Goal: Information Seeking & Learning: Find specific page/section

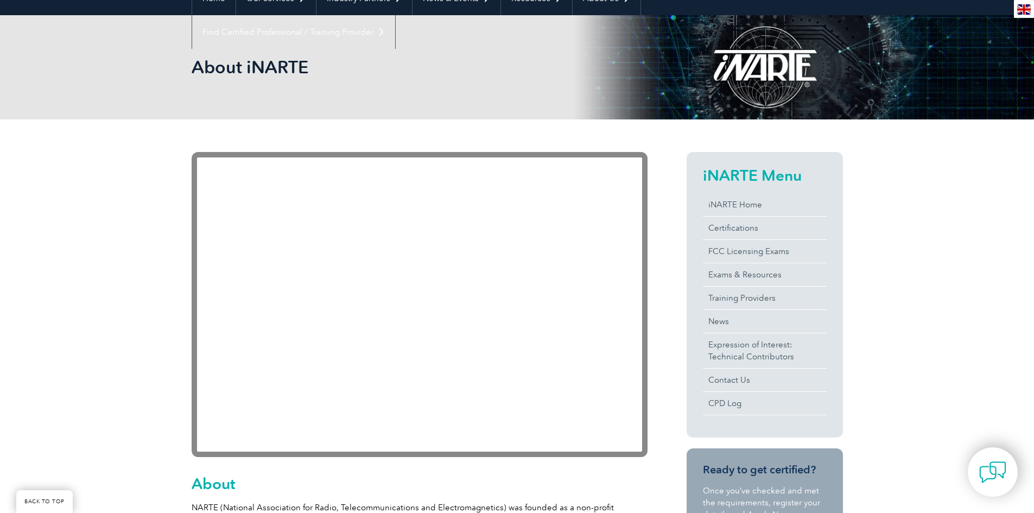
scroll to position [66, 0]
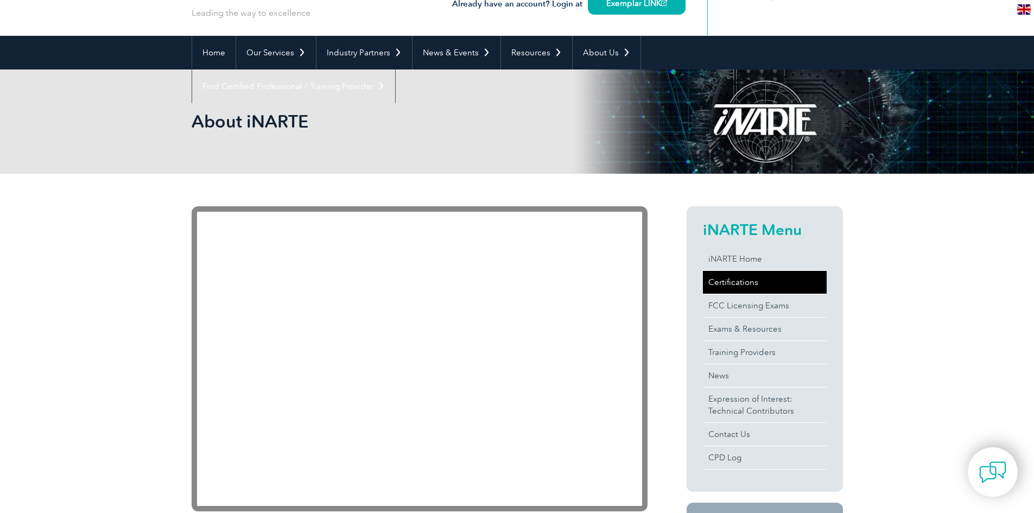
click at [725, 283] on link "Certifications" at bounding box center [765, 282] width 124 height 23
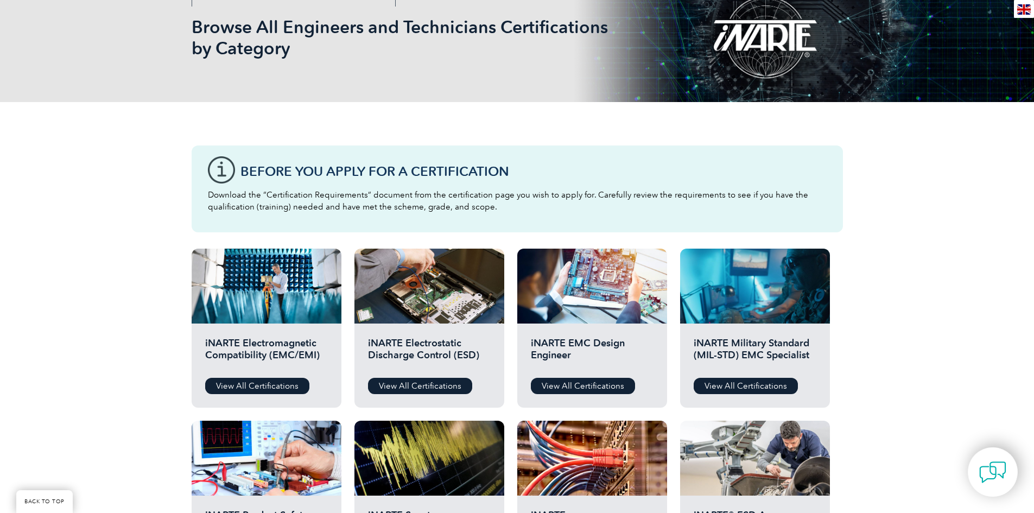
scroll to position [109, 0]
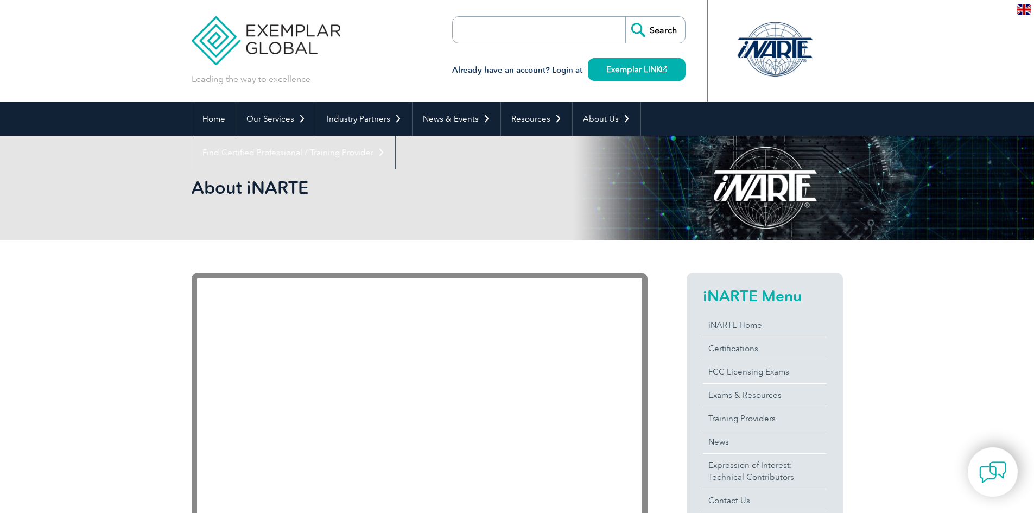
scroll to position [66, 0]
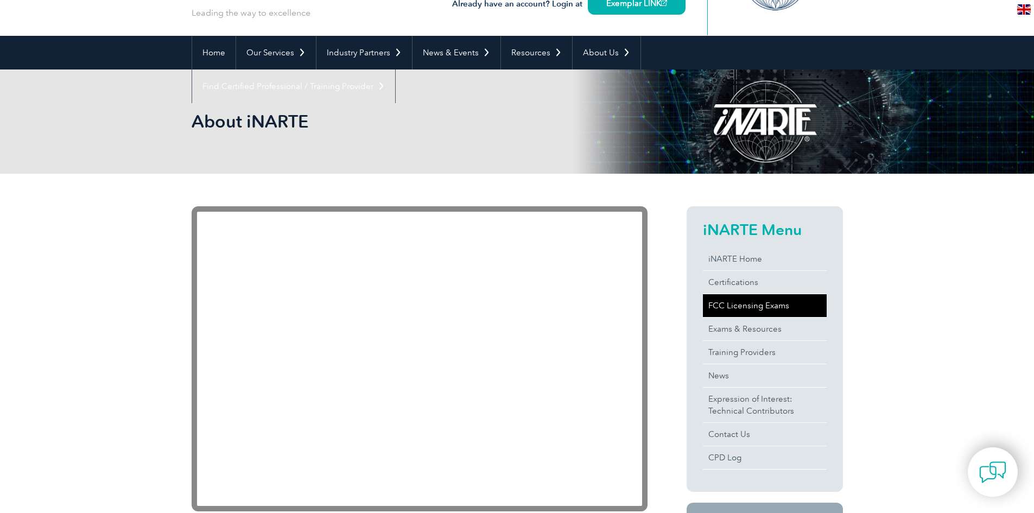
click at [736, 305] on link "FCC Licensing Exams" at bounding box center [765, 305] width 124 height 23
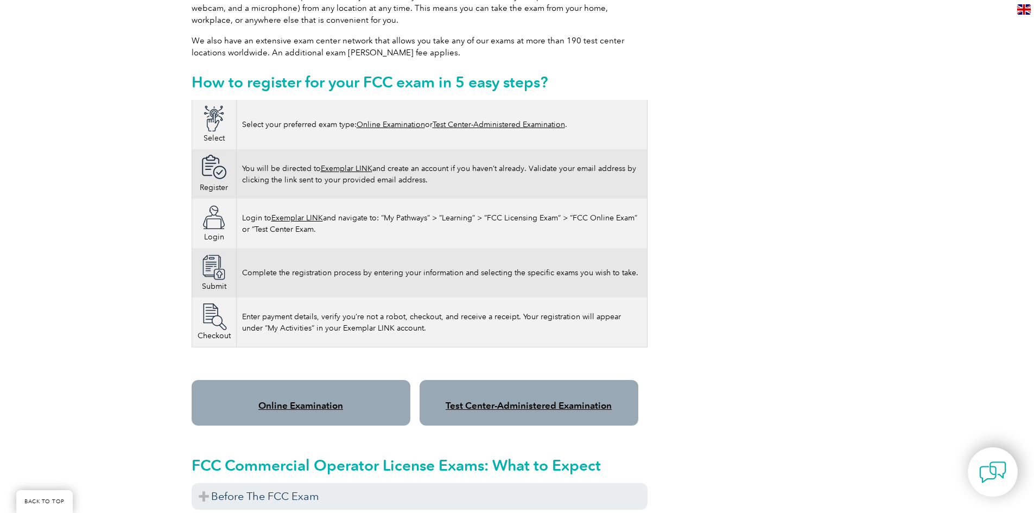
scroll to position [434, 0]
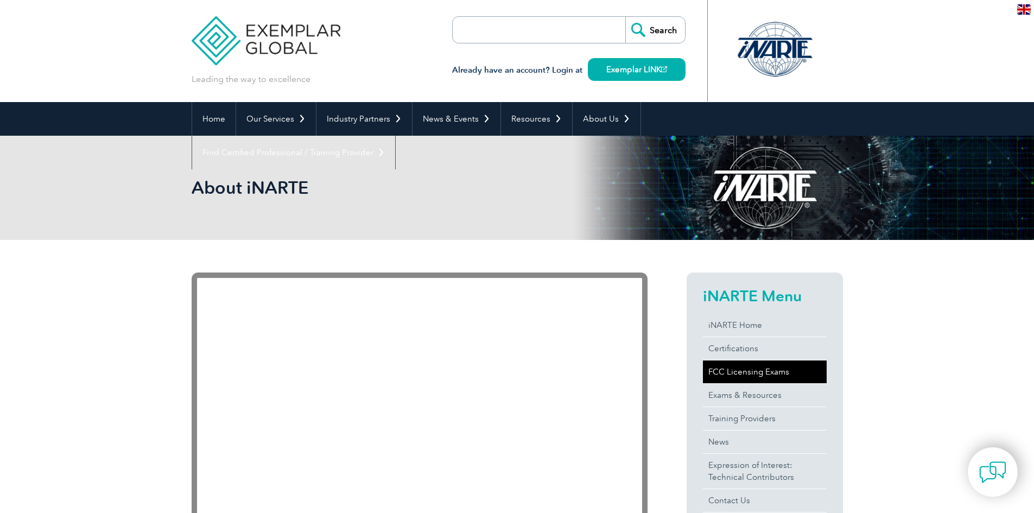
scroll to position [66, 0]
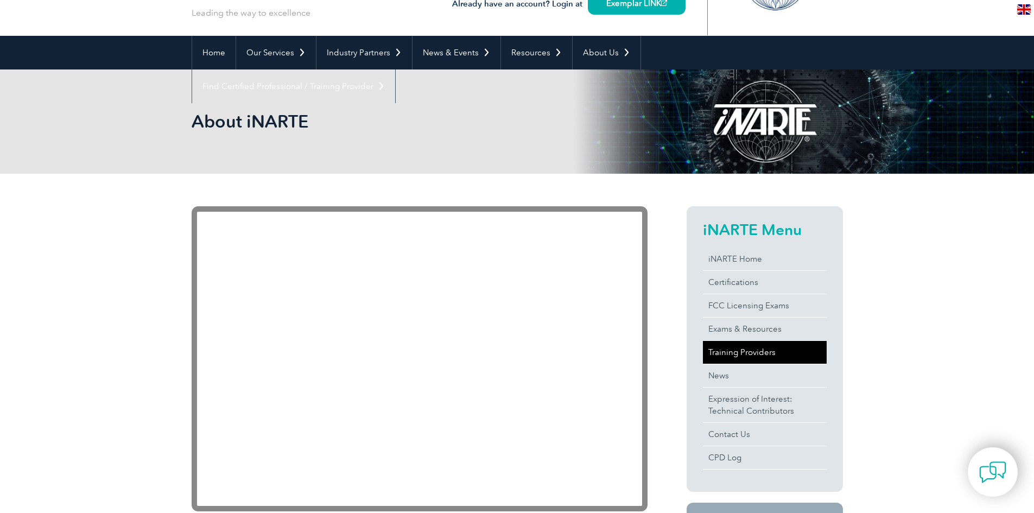
click at [748, 350] on link "Training Providers" at bounding box center [765, 352] width 124 height 23
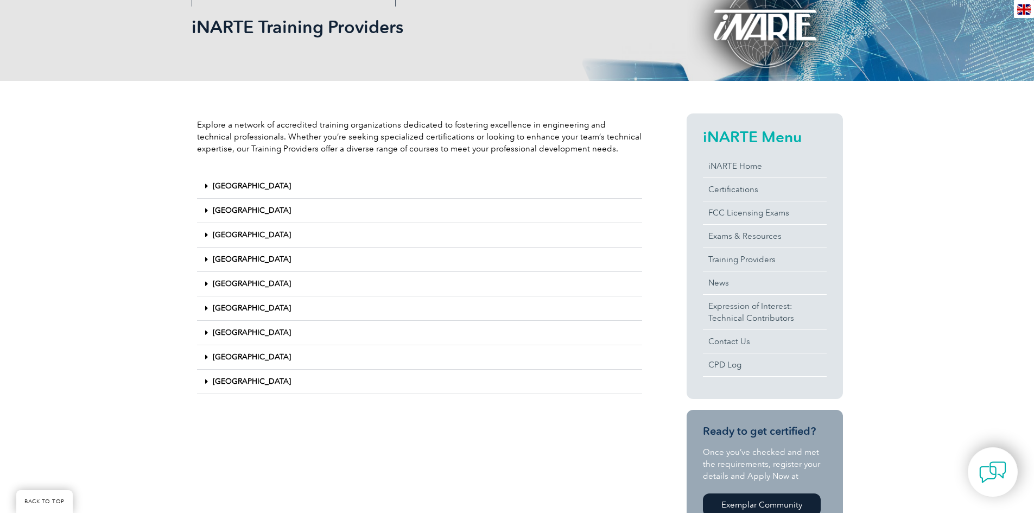
scroll to position [217, 0]
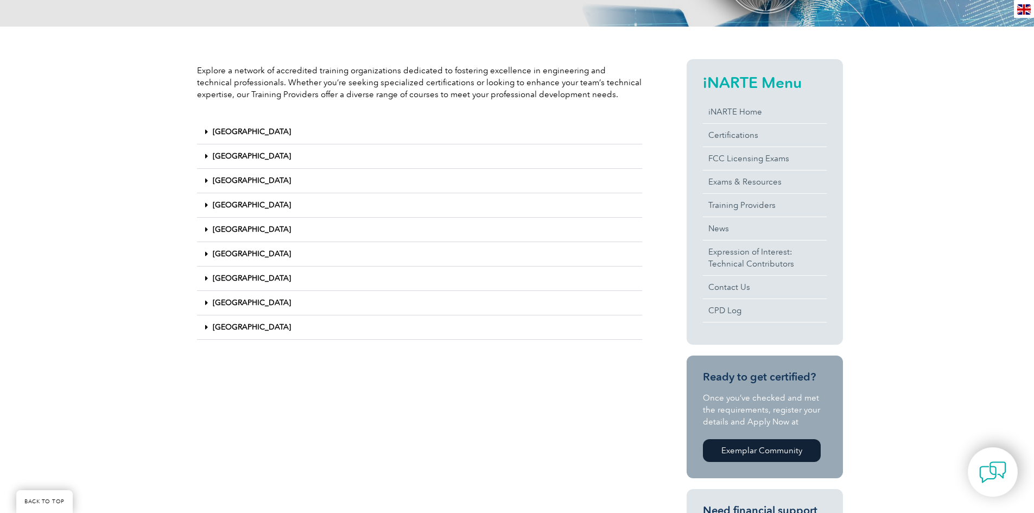
click at [226, 181] on link "[GEOGRAPHIC_DATA]" at bounding box center [252, 180] width 78 height 9
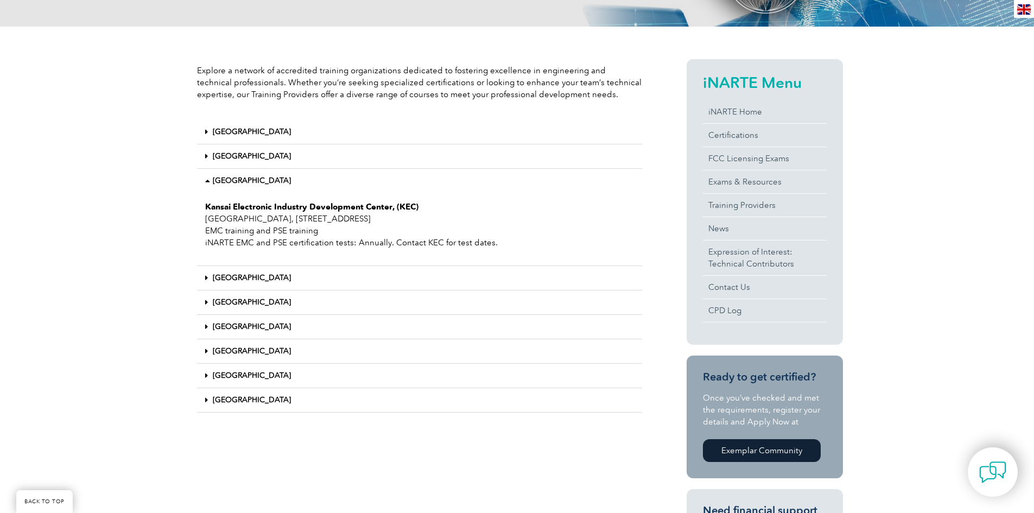
click at [226, 181] on link "[GEOGRAPHIC_DATA]" at bounding box center [252, 180] width 78 height 9
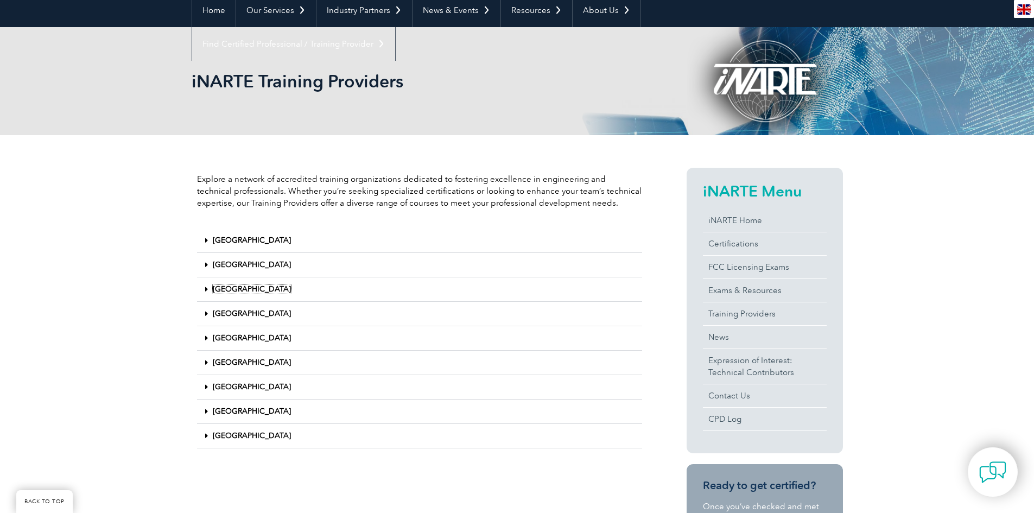
scroll to position [0, 0]
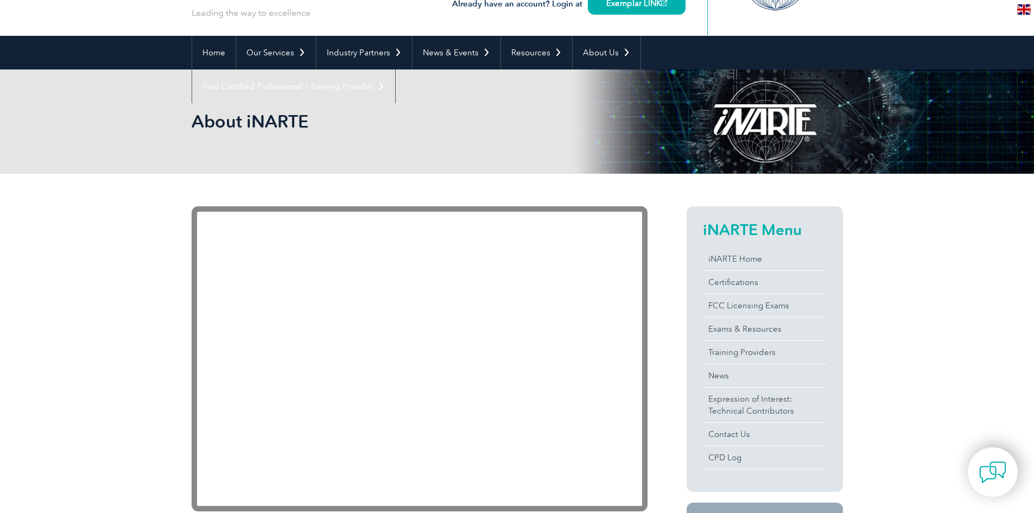
scroll to position [12, 0]
